Goal: Find specific page/section: Find specific page/section

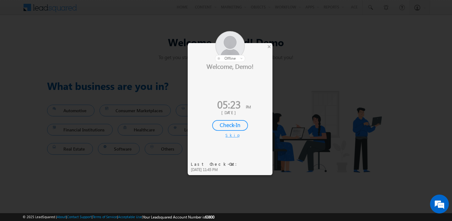
click at [237, 126] on div "Check-In" at bounding box center [230, 125] width 36 height 11
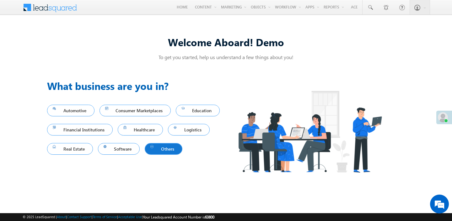
click at [150, 153] on span "Others" at bounding box center [163, 149] width 26 height 8
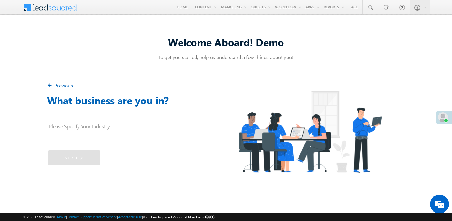
click at [57, 85] on link "Previous" at bounding box center [60, 85] width 26 height 7
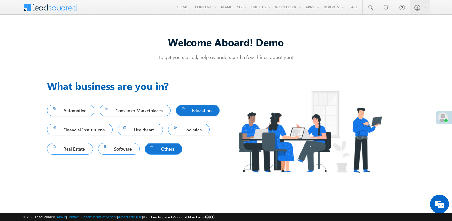
click at [182, 115] on span "Education" at bounding box center [198, 110] width 33 height 8
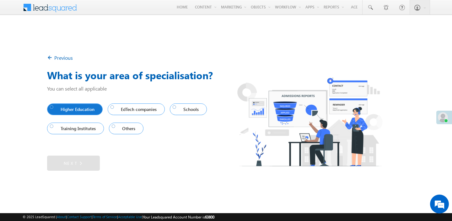
click at [98, 112] on link "Higher Education" at bounding box center [75, 109] width 56 height 12
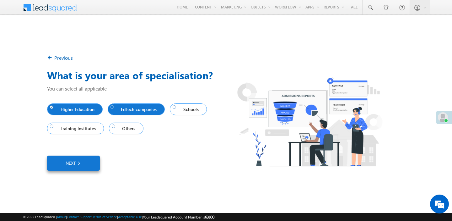
click at [120, 110] on span "EdTech companies" at bounding box center [135, 109] width 49 height 8
click at [177, 108] on div at bounding box center [175, 107] width 4 height 4
click at [78, 167] on link "Next" at bounding box center [73, 162] width 53 height 15
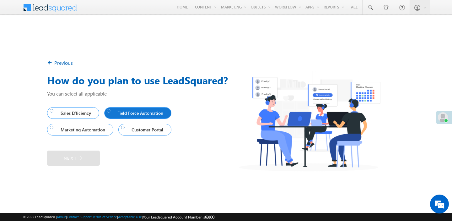
click at [110, 111] on div at bounding box center [109, 111] width 4 height 4
click at [80, 159] on img at bounding box center [79, 158] width 6 height 6
click at [73, 155] on link "Next" at bounding box center [73, 157] width 53 height 15
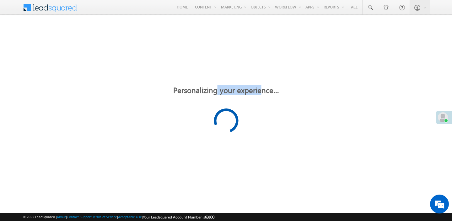
click at [73, 155] on div "Personalizing your experience… Thank you for your valuable inputs! Let’s start …" at bounding box center [226, 110] width 452 height 179
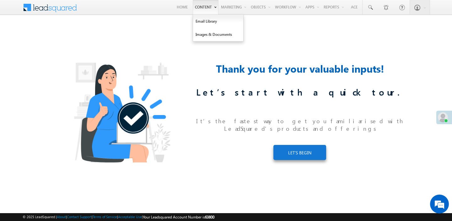
click at [193, 8] on link "Content" at bounding box center [206, 7] width 26 height 14
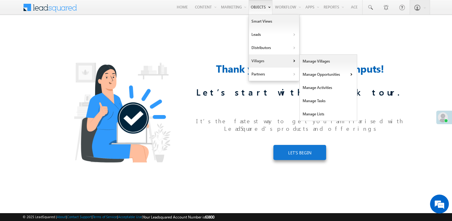
click at [257, 58] on link "Villages" at bounding box center [274, 60] width 50 height 13
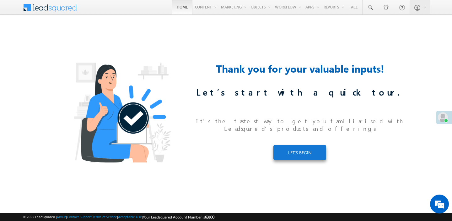
click at [174, 7] on link "Home" at bounding box center [182, 7] width 20 height 14
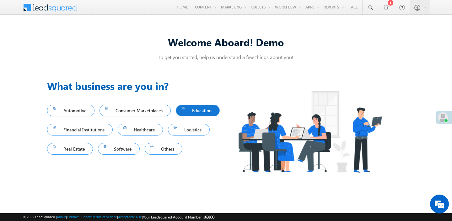
click at [182, 115] on span "Education" at bounding box center [198, 110] width 33 height 8
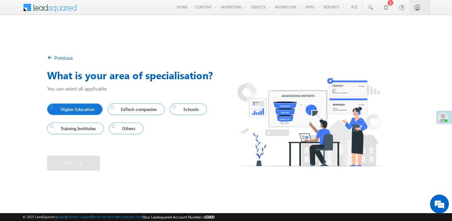
click at [63, 108] on span "Higher Education" at bounding box center [73, 109] width 47 height 8
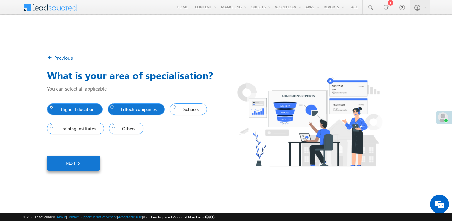
click at [114, 109] on div at bounding box center [113, 107] width 4 height 4
click at [73, 161] on link "Next" at bounding box center [73, 162] width 53 height 15
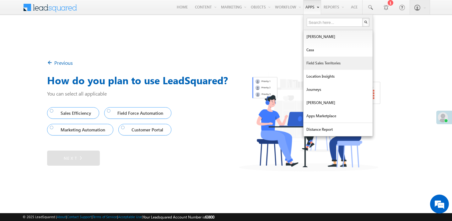
click at [312, 63] on link "Field Sales Territories" at bounding box center [338, 63] width 69 height 13
